Goal: Task Accomplishment & Management: Use online tool/utility

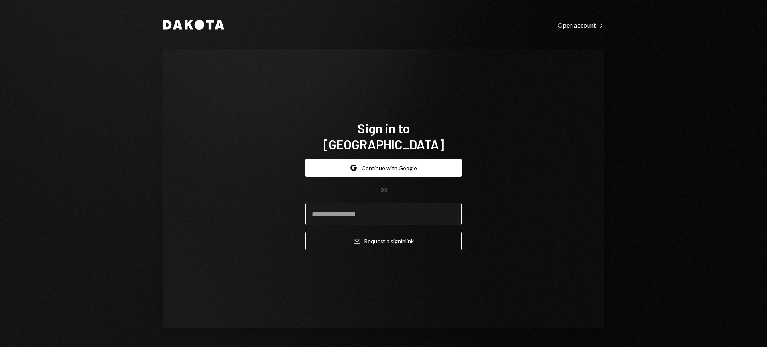
click at [396, 203] on input "email" at bounding box center [383, 214] width 157 height 22
click at [0, 347] on com-1password-button at bounding box center [0, 347] width 0 height 0
type input "**********"
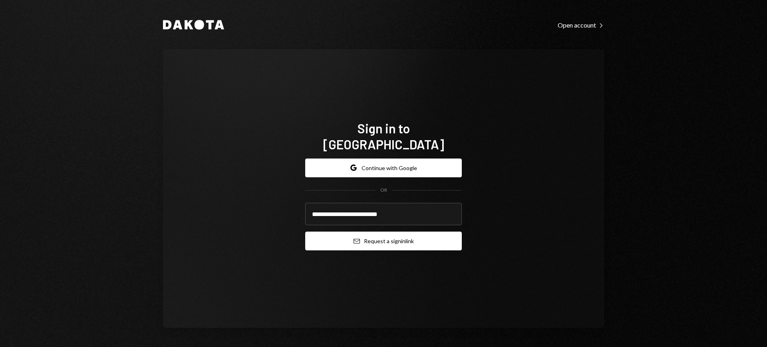
click at [389, 232] on button "Email Request a sign in link" at bounding box center [383, 241] width 157 height 19
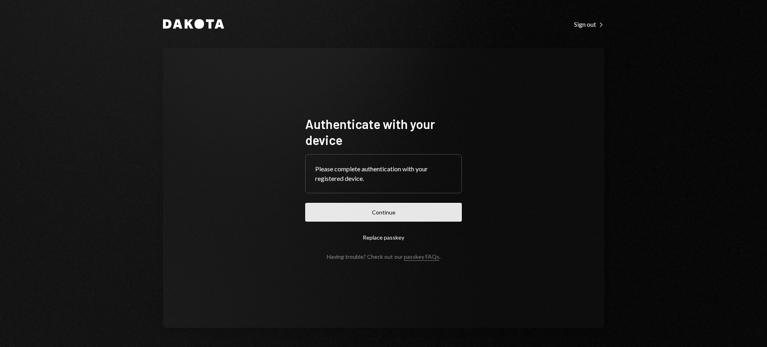
click at [363, 217] on button "Continue" at bounding box center [383, 212] width 157 height 19
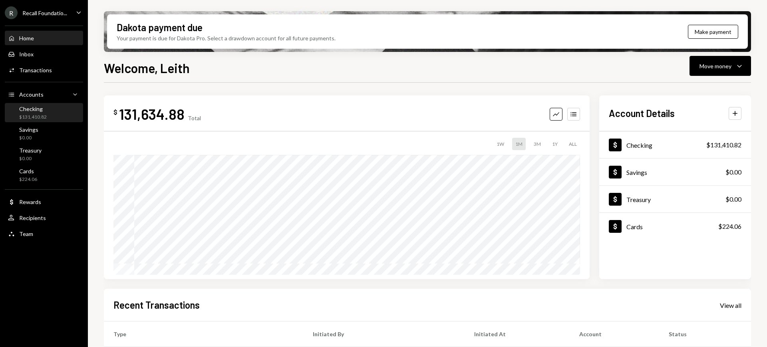
click at [63, 112] on div "Checking $131,410.82" at bounding box center [44, 112] width 72 height 15
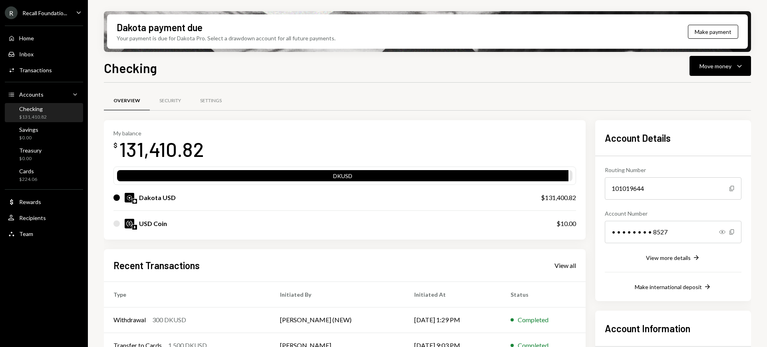
click at [56, 15] on div "Recall Foundatio..." at bounding box center [44, 13] width 45 height 7
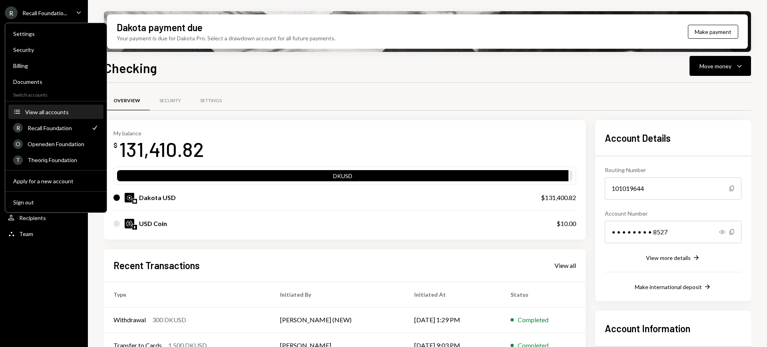
click at [63, 111] on div "View all accounts" at bounding box center [61, 112] width 73 height 7
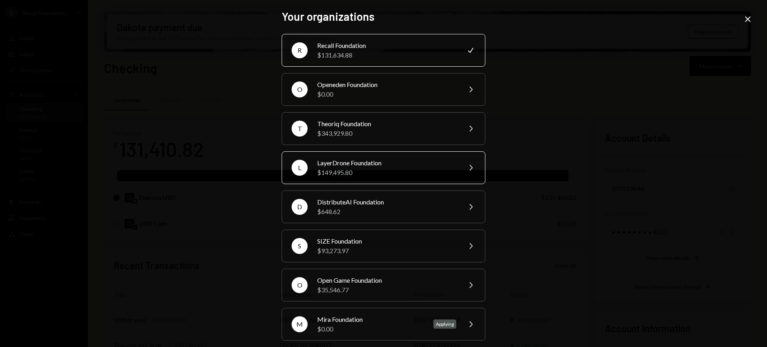
click at [436, 169] on div "$149,495.80" at bounding box center [386, 173] width 139 height 10
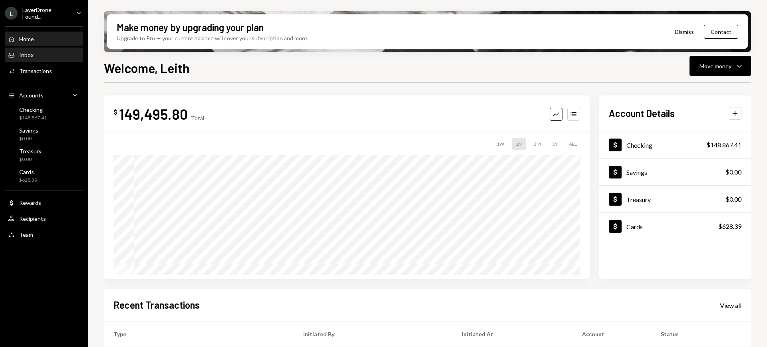
click at [55, 60] on div "Inbox Inbox" at bounding box center [44, 55] width 72 height 14
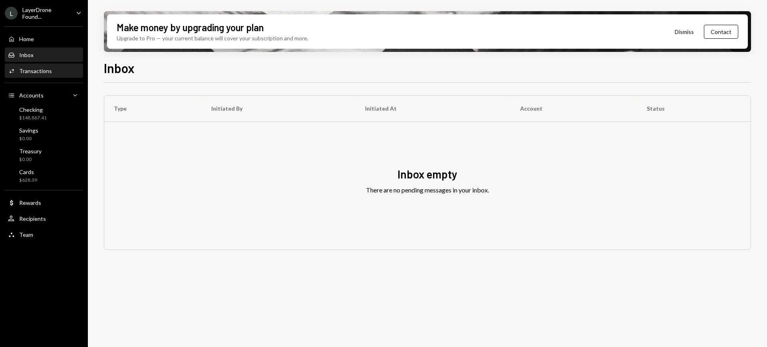
click at [51, 65] on div "Activities Transactions" at bounding box center [44, 71] width 72 height 14
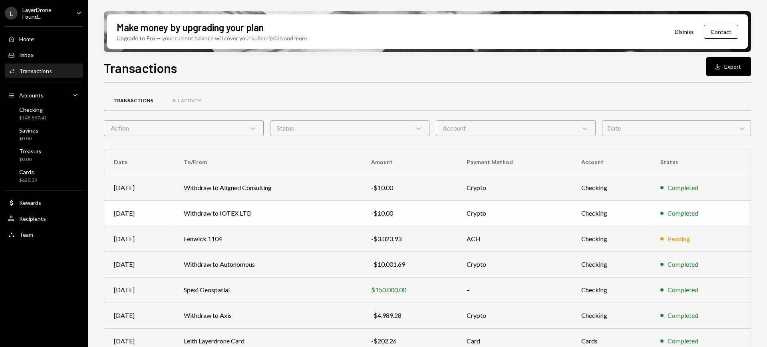
click at [542, 207] on td "Crypto" at bounding box center [514, 213] width 115 height 26
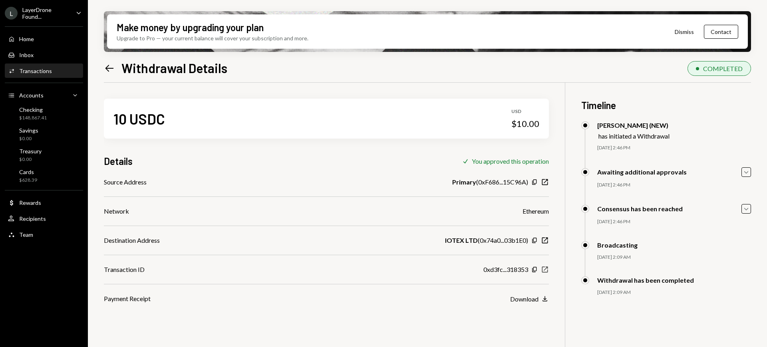
click at [545, 270] on icon "New Window" at bounding box center [545, 270] width 8 height 8
click at [56, 114] on div "Checking $148,867.41" at bounding box center [44, 113] width 72 height 15
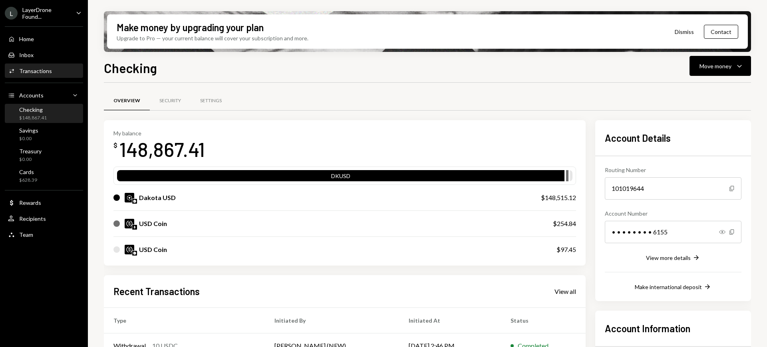
click at [54, 67] on div "Activities Transactions" at bounding box center [44, 70] width 72 height 7
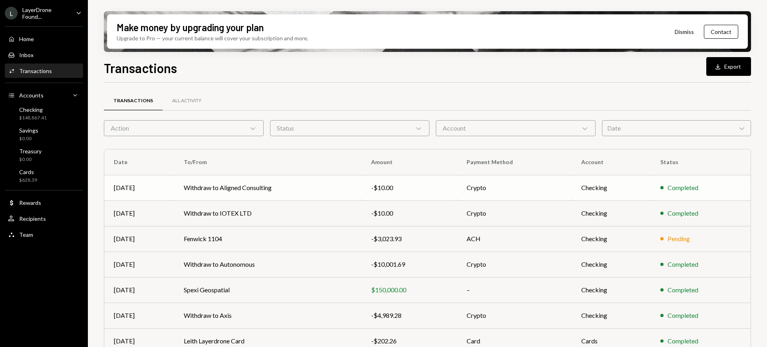
click at [562, 192] on td "Crypto" at bounding box center [514, 188] width 115 height 26
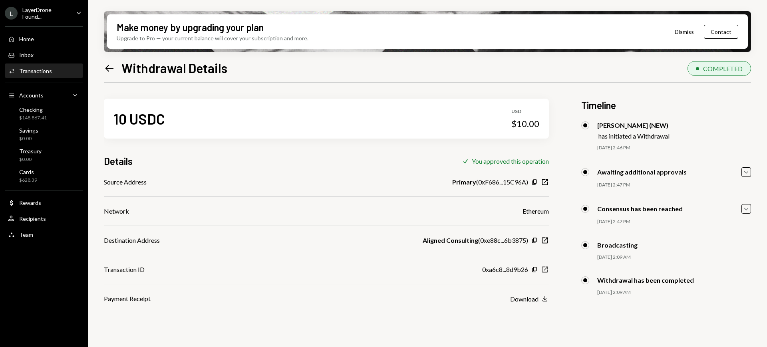
click at [544, 266] on icon "New Window" at bounding box center [545, 270] width 8 height 8
click at [33, 116] on div "$148,867.41" at bounding box center [33, 118] width 28 height 7
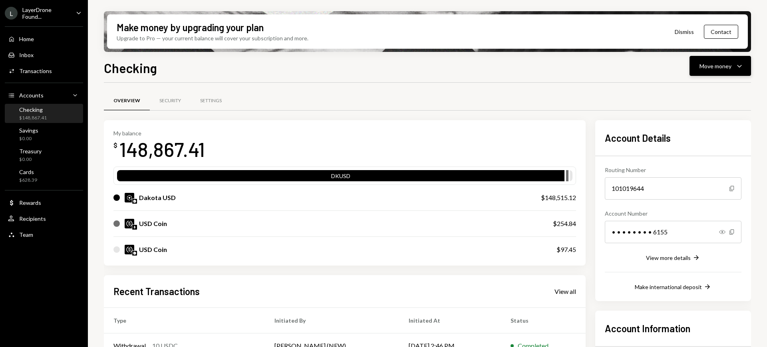
click at [735, 61] on icon "Caret Down" at bounding box center [739, 66] width 10 height 10
click at [716, 86] on div "Send" at bounding box center [713, 90] width 58 height 8
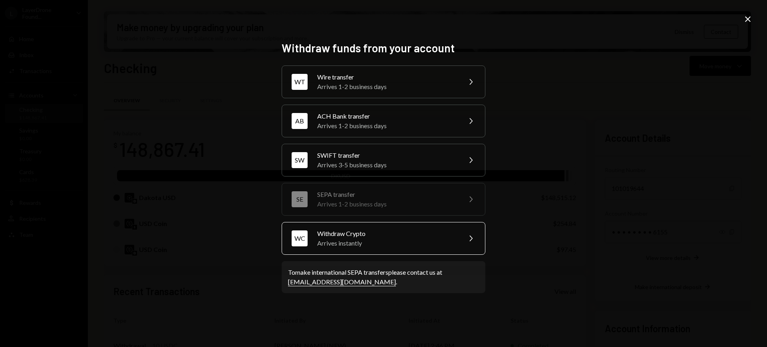
click at [458, 234] on div "WC Withdraw Crypto Arrives instantly Chevron Right" at bounding box center [384, 238] width 204 height 33
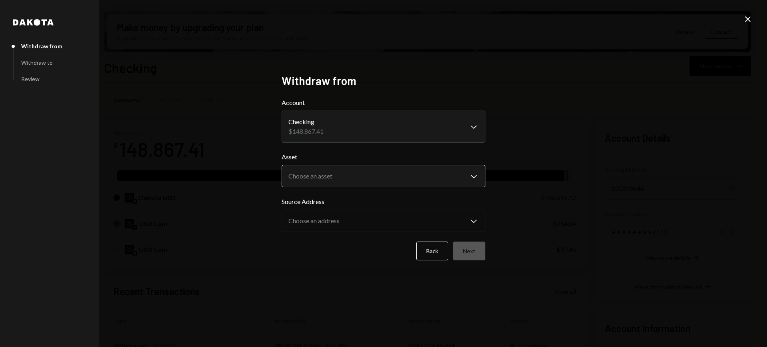
click at [427, 169] on body "L LayerDrone Found... Caret Down Home Home Inbox Inbox Activities Transactions …" at bounding box center [383, 173] width 767 height 347
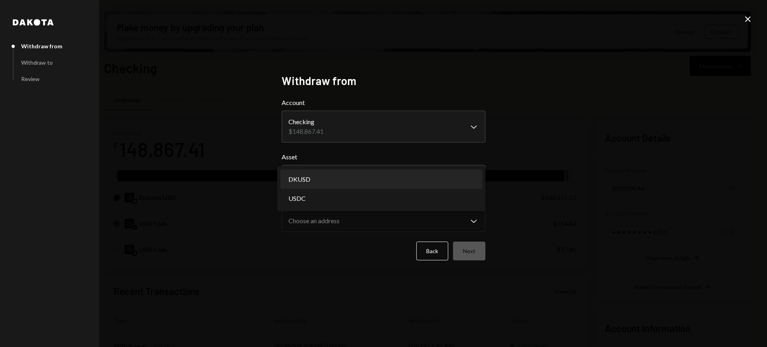
select select "*****"
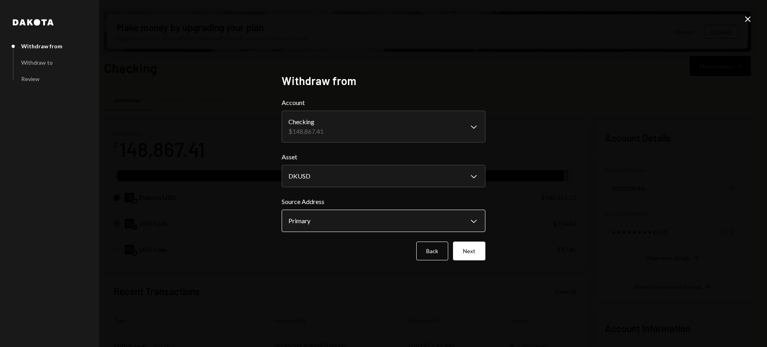
click at [442, 220] on body "L LayerDrone Found... Caret Down Home Home Inbox Inbox Activities Transactions …" at bounding box center [383, 173] width 767 height 347
click at [529, 219] on div "**********" at bounding box center [383, 173] width 767 height 347
click at [478, 259] on button "Next" at bounding box center [469, 251] width 32 height 19
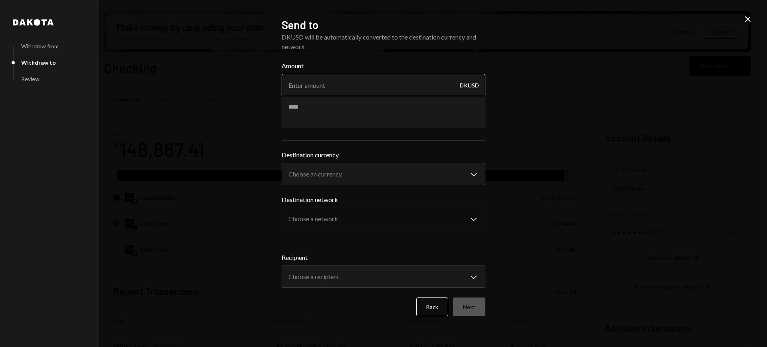
click at [416, 87] on input "Amount" at bounding box center [384, 85] width 204 height 22
type input "1990"
click at [413, 169] on body "L LayerDrone Found... Caret Down Home Home Inbox Inbox Activities Transactions …" at bounding box center [383, 173] width 767 height 347
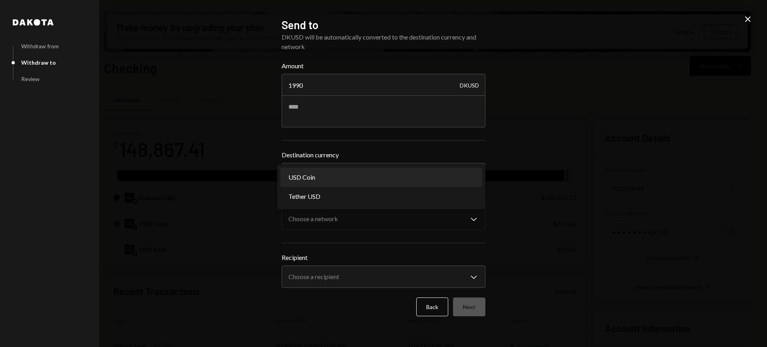
select select "****"
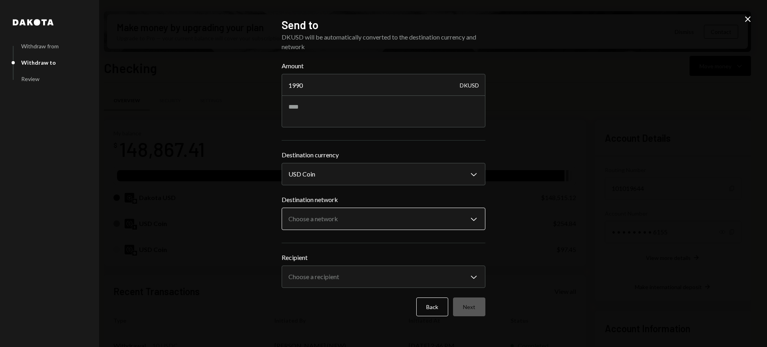
click at [403, 208] on button "Choose a network Chevron Down" at bounding box center [384, 219] width 204 height 22
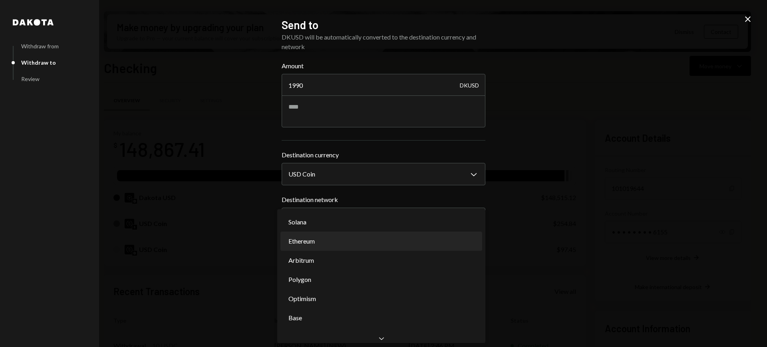
select select "**********"
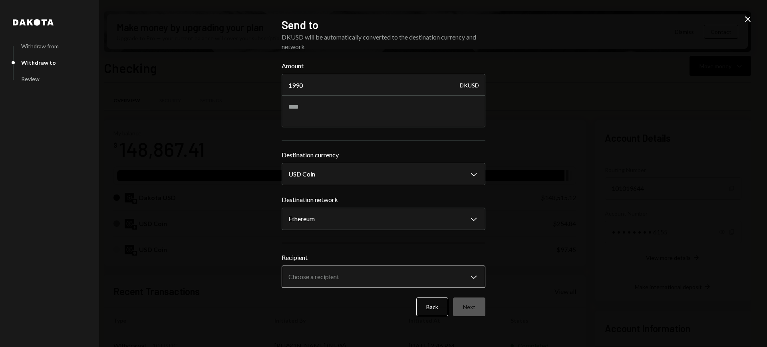
click at [425, 268] on body "L LayerDrone Found... Caret Down Home Home Inbox Inbox Activities Transactions …" at bounding box center [383, 173] width 767 height 347
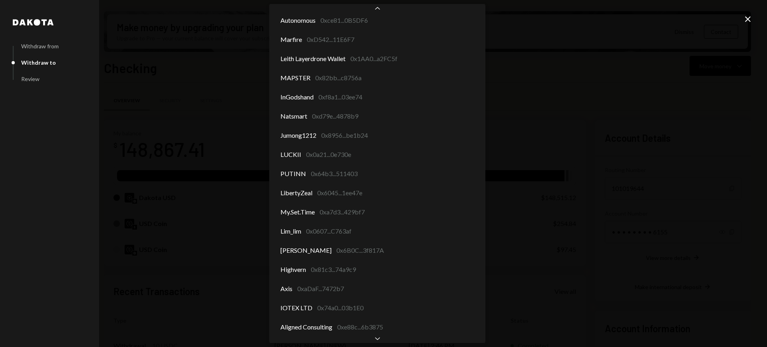
scroll to position [22, 0]
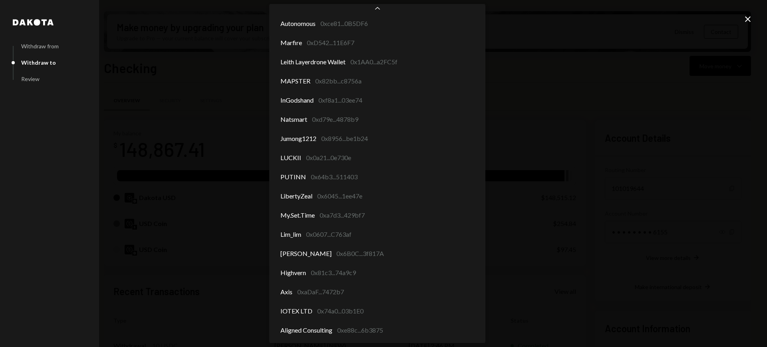
select select "**********"
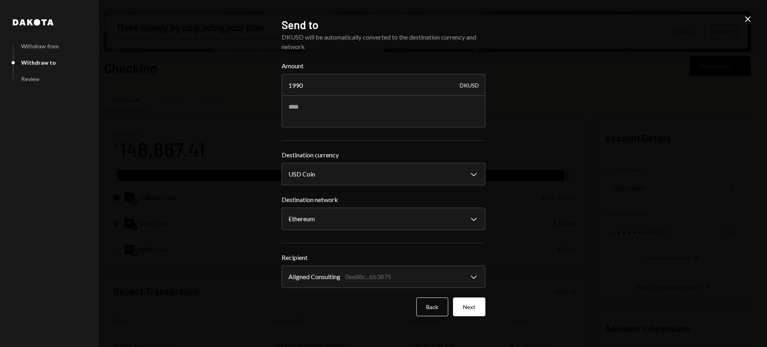
click at [480, 308] on button "Next" at bounding box center [469, 307] width 32 height 19
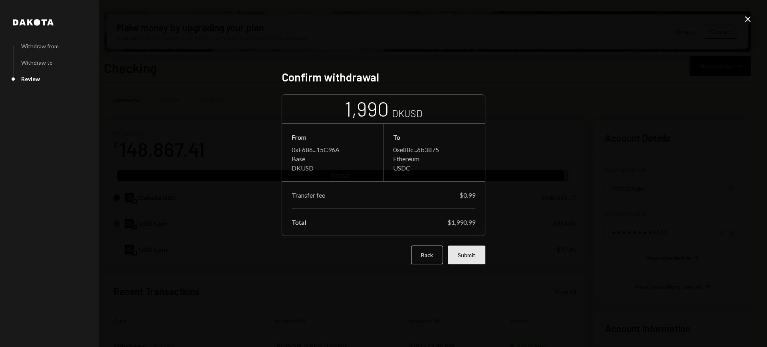
click at [472, 257] on button "Submit" at bounding box center [467, 255] width 38 height 19
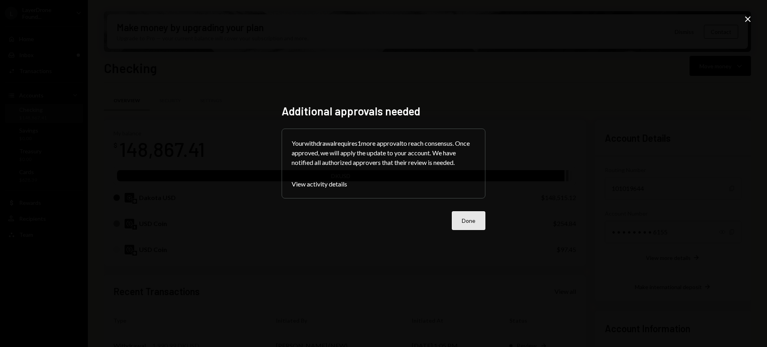
click at [474, 220] on button "Done" at bounding box center [469, 220] width 34 height 19
